Goal: Information Seeking & Learning: Learn about a topic

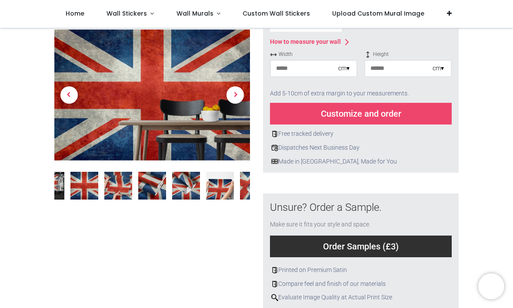
scroll to position [180, 0]
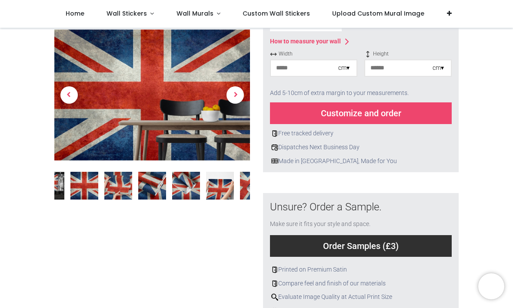
click at [120, 187] on img at bounding box center [118, 186] width 28 height 28
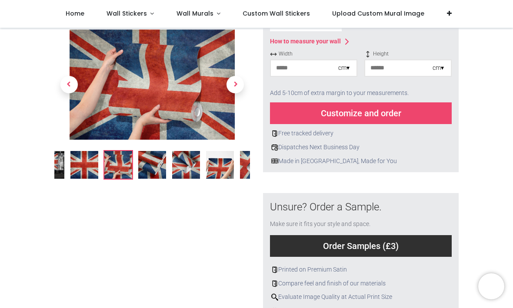
click at [154, 166] on img at bounding box center [152, 165] width 28 height 28
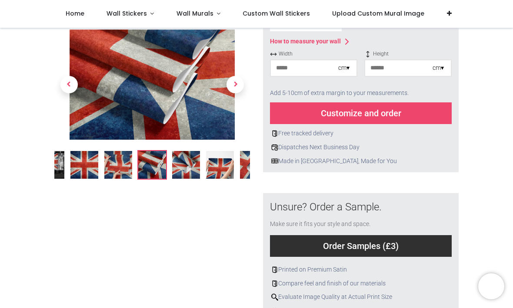
click at [189, 164] on img at bounding box center [186, 165] width 28 height 28
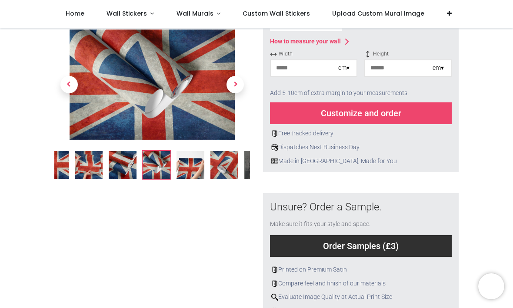
click at [224, 165] on img at bounding box center [224, 165] width 28 height 28
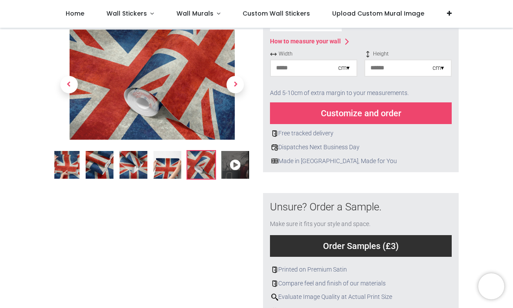
click at [232, 167] on icon at bounding box center [235, 165] width 28 height 28
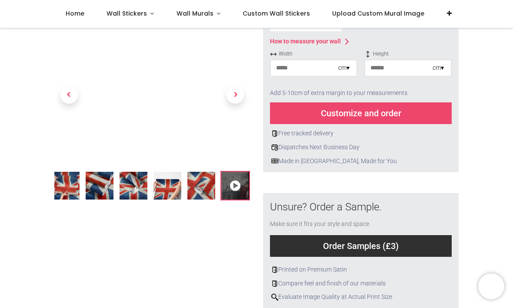
click at [166, 187] on img at bounding box center [167, 186] width 28 height 28
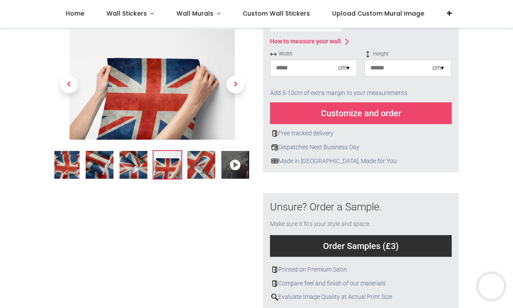
click at [135, 187] on div at bounding box center [152, 137] width 209 height 528
click at [106, 170] on img at bounding box center [100, 165] width 28 height 28
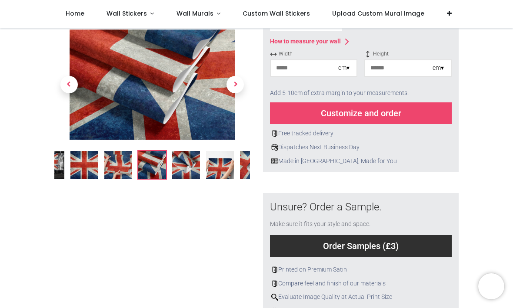
click at [84, 167] on img at bounding box center [84, 165] width 28 height 28
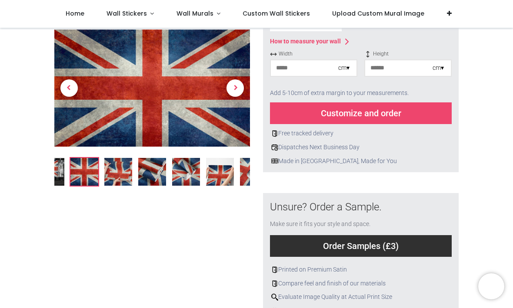
click at [237, 89] on span "Next" at bounding box center [234, 88] width 17 height 17
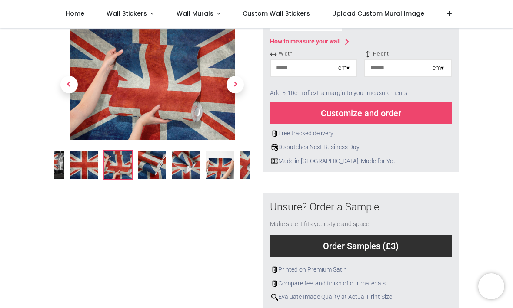
click at [230, 87] on span "Next" at bounding box center [234, 84] width 17 height 17
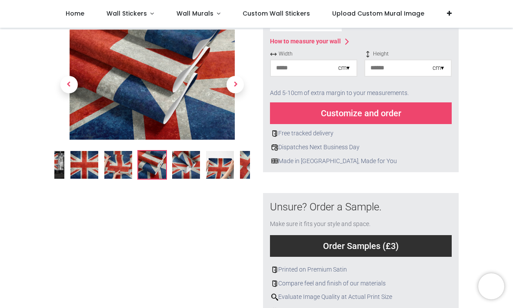
click at [234, 86] on span "Next" at bounding box center [234, 84] width 17 height 17
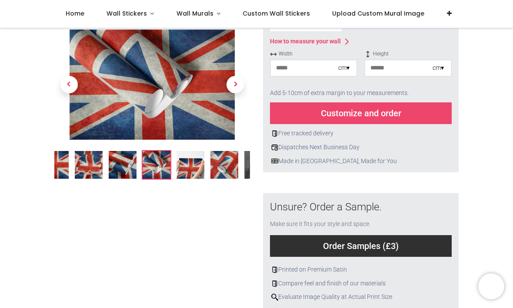
click at [236, 86] on span "Next" at bounding box center [234, 84] width 17 height 17
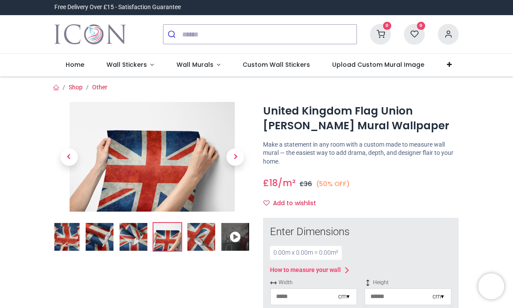
scroll to position [0, 0]
